Goal: Find specific page/section: Find specific page/section

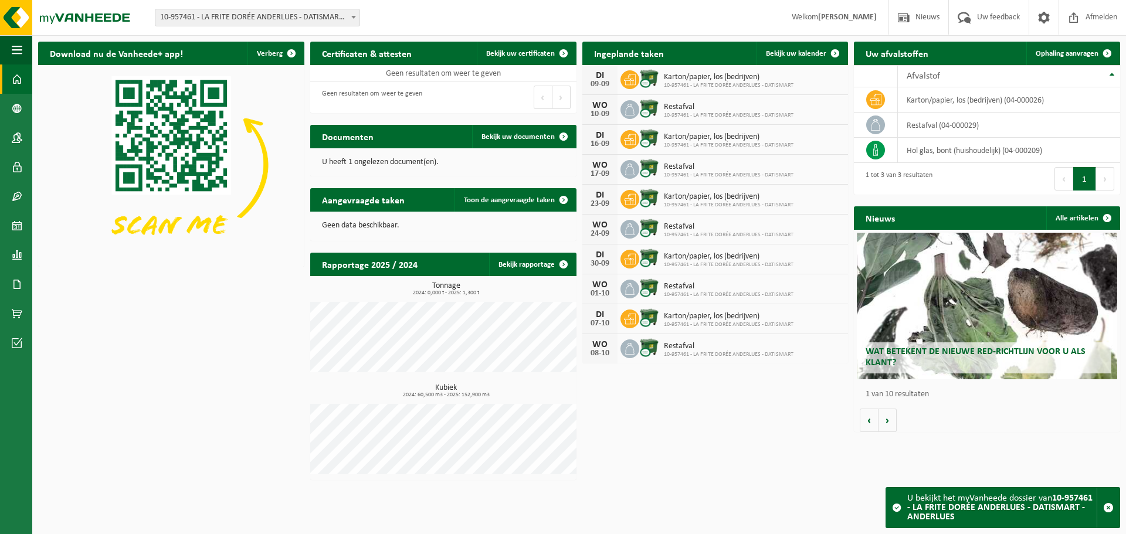
click at [233, 16] on span "10-957461 - LA FRITE DORÉE ANDERLUES - DATISMART - ANDERLUES" at bounding box center [257, 17] width 204 height 16
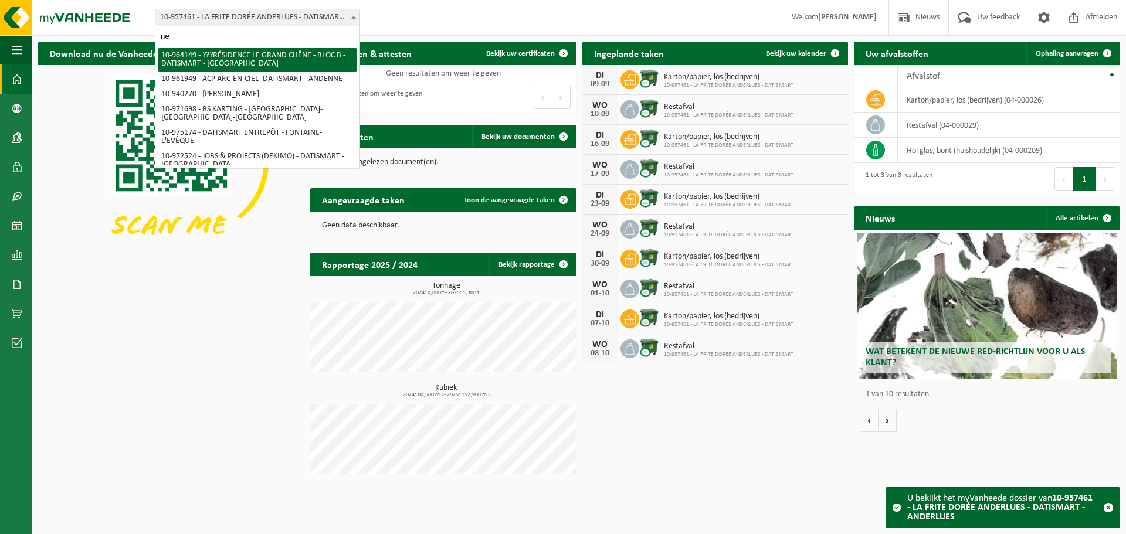
type input "new"
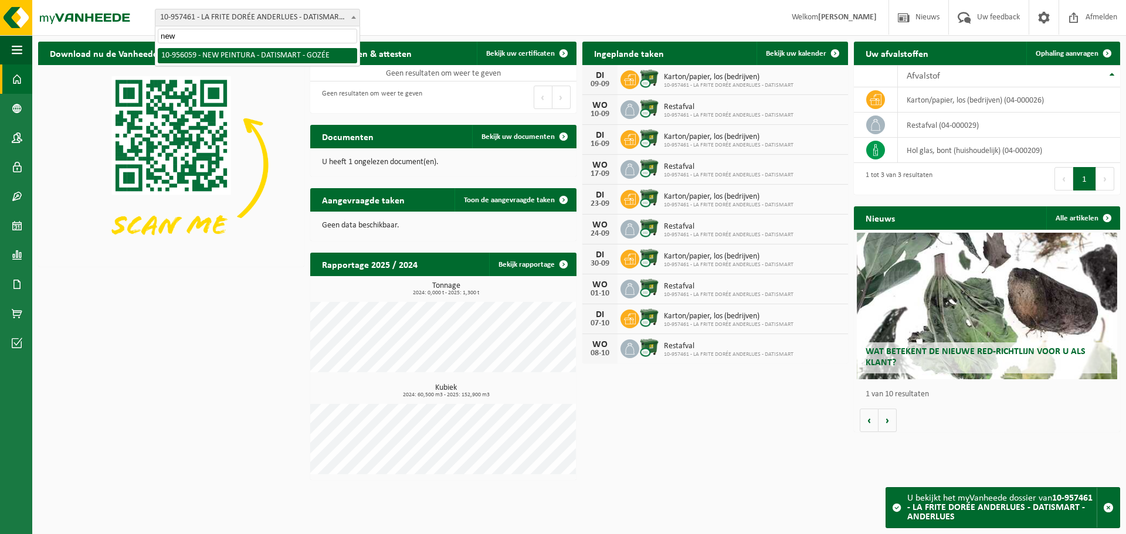
select select "145118"
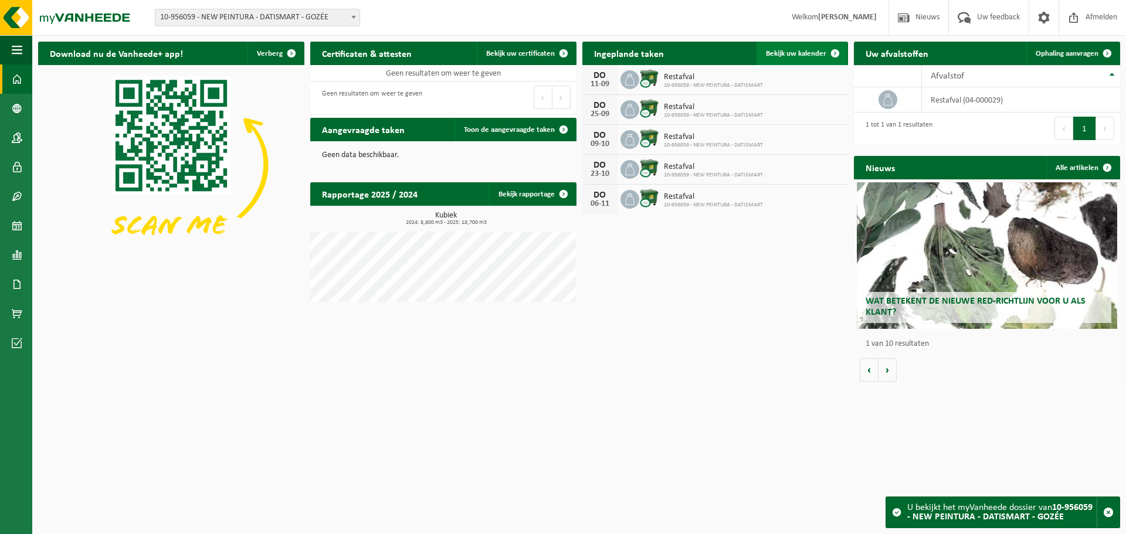
click at [788, 54] on span "Bekijk uw kalender" at bounding box center [796, 54] width 60 height 8
